Goal: Task Accomplishment & Management: Manage account settings

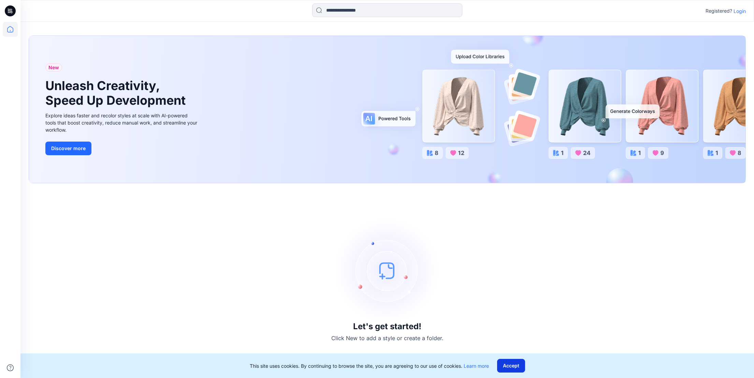
click at [505, 365] on button "Accept" at bounding box center [511, 366] width 28 height 14
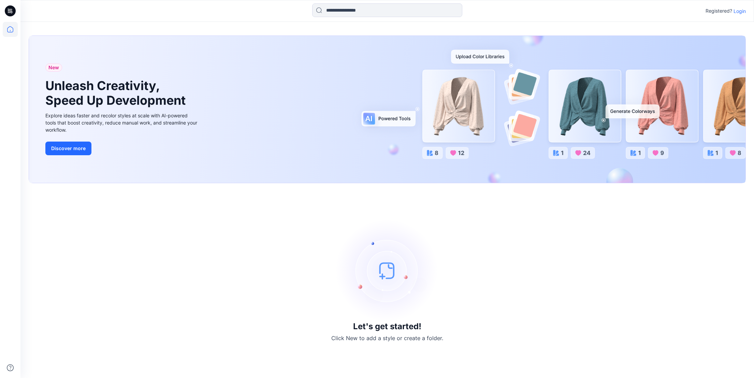
click at [741, 13] on p "Login" at bounding box center [740, 11] width 12 height 7
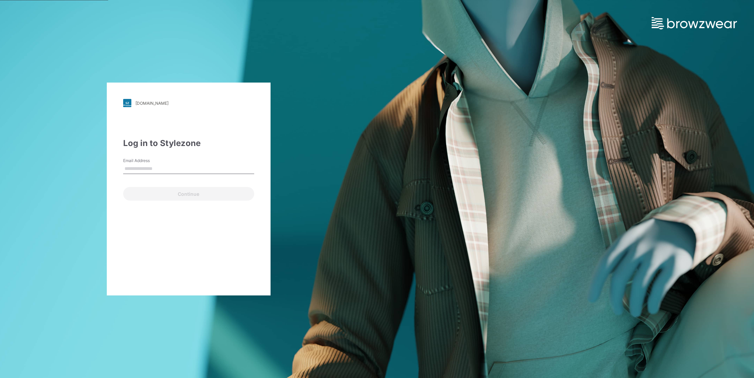
type input "**********"
click at [224, 195] on button "Continue" at bounding box center [188, 194] width 131 height 14
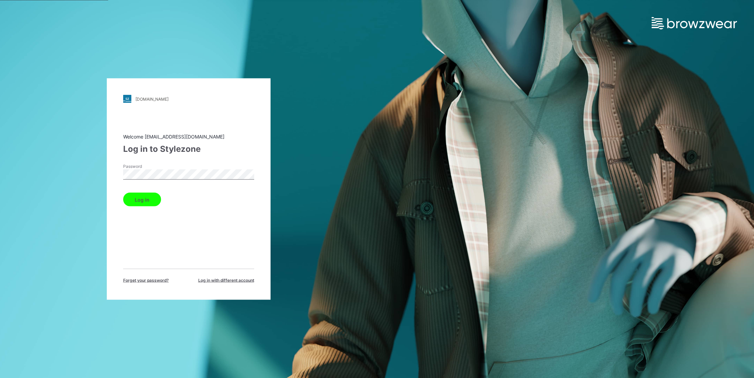
click at [146, 195] on button "Log in" at bounding box center [142, 200] width 38 height 14
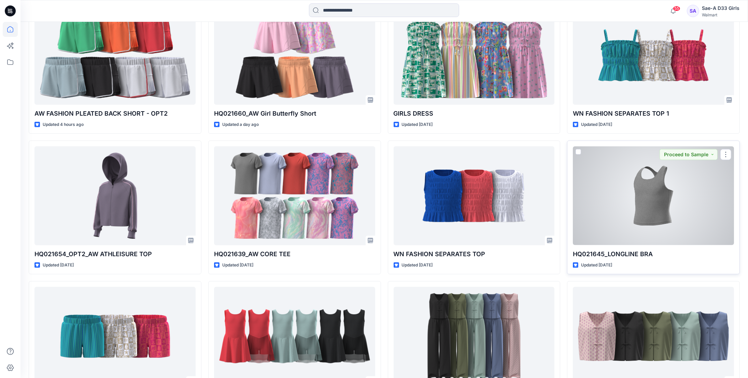
scroll to position [299, 0]
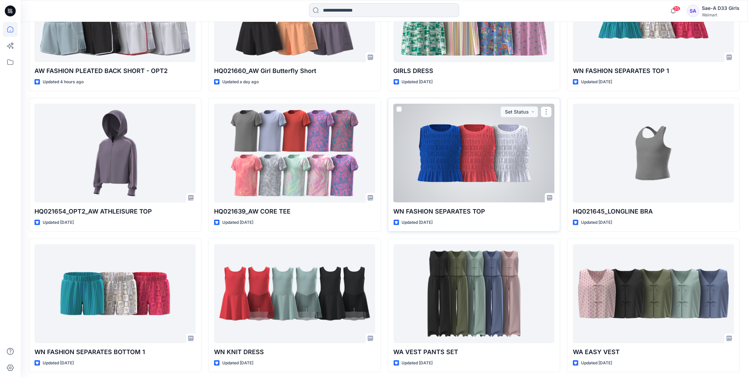
click at [475, 154] on div at bounding box center [473, 153] width 161 height 99
